Goal: Find specific page/section: Find specific page/section

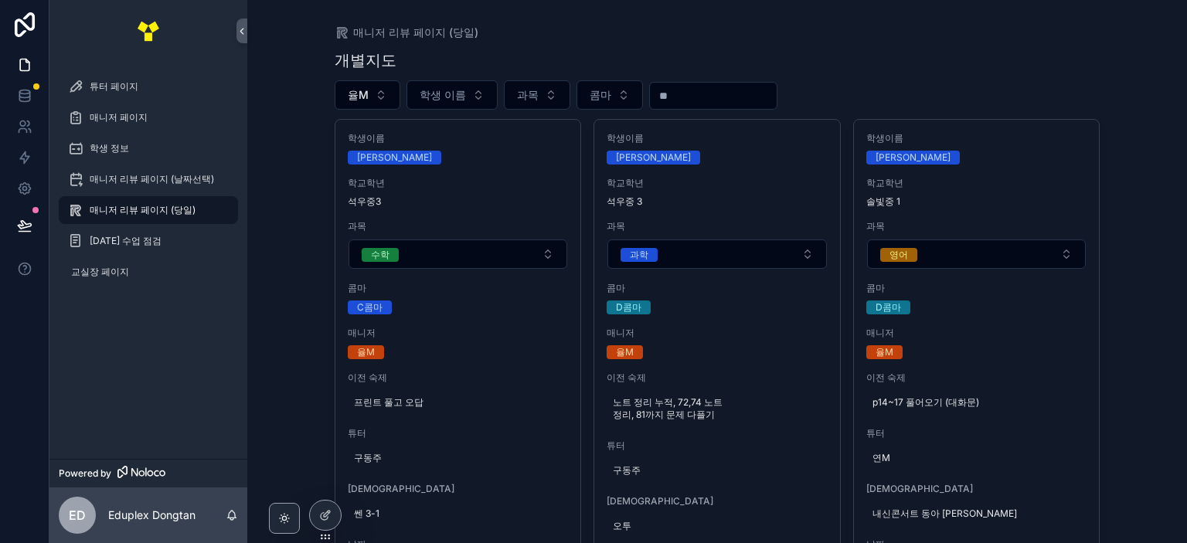
click at [680, 36] on div "매니저 리뷰 페이지 (당일)" at bounding box center [718, 32] width 766 height 15
